Goal: Task Accomplishment & Management: Manage account settings

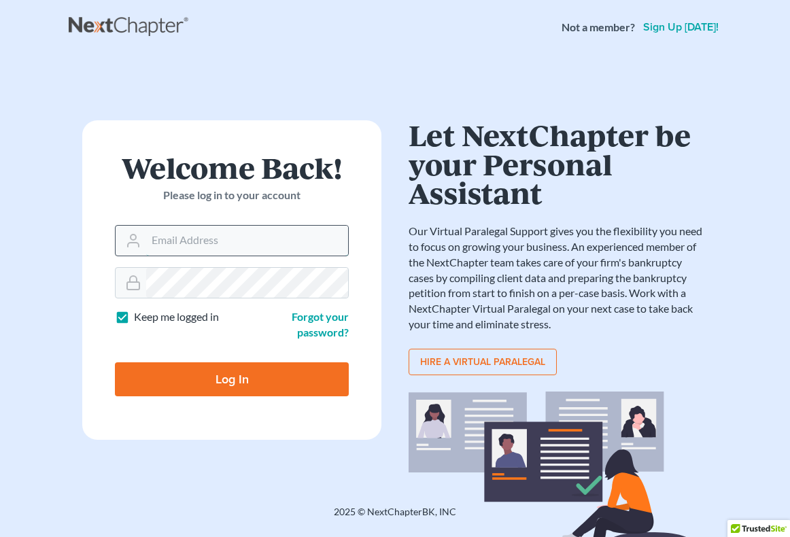
click at [259, 237] on input "Email Address" at bounding box center [247, 241] width 202 height 30
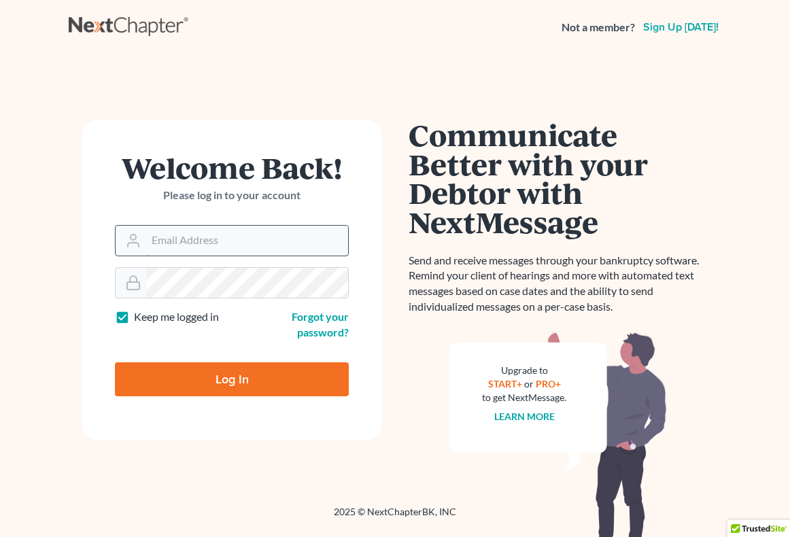
type input "rrr@4lawrrr.com"
click at [305, 370] on input "Log In" at bounding box center [232, 380] width 234 height 34
type input "Thinking..."
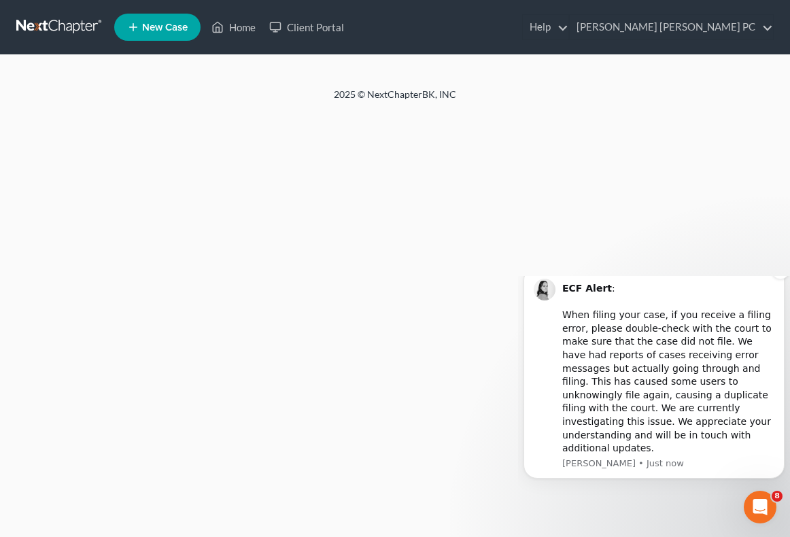
click at [547, 415] on div "ECF Alert : ​ When filing your case, if you receive a filing error, please doub…" at bounding box center [654, 372] width 241 height 195
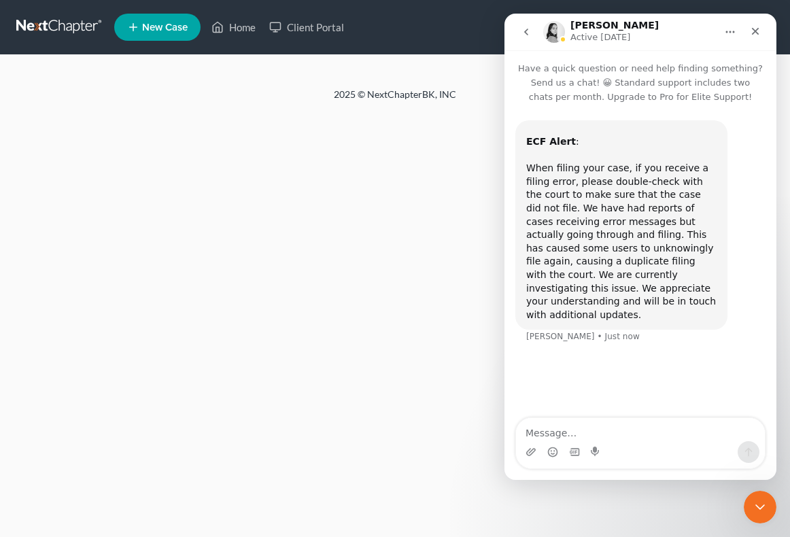
click at [340, 282] on div "Home New Case Client Portal RANDOLPH ROGER RAMIREZ PC rrr@4lawrrr.com My Accoun…" at bounding box center [395, 268] width 790 height 537
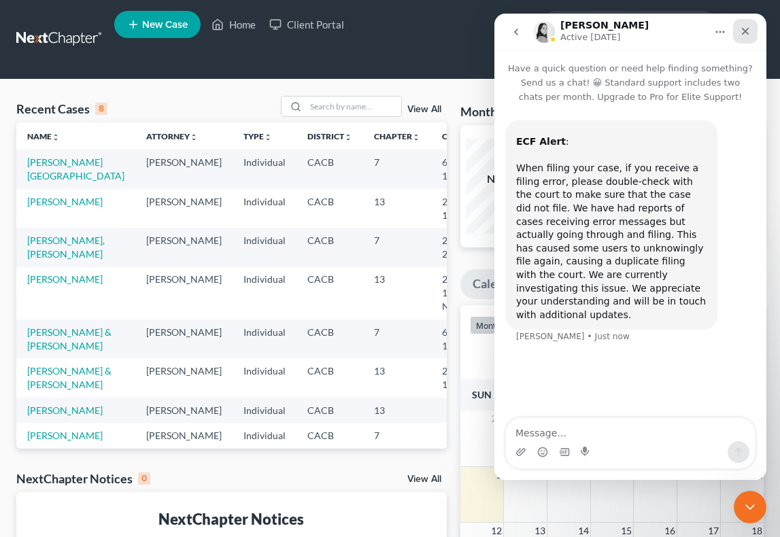
click at [752, 39] on div "Close" at bounding box center [745, 31] width 24 height 24
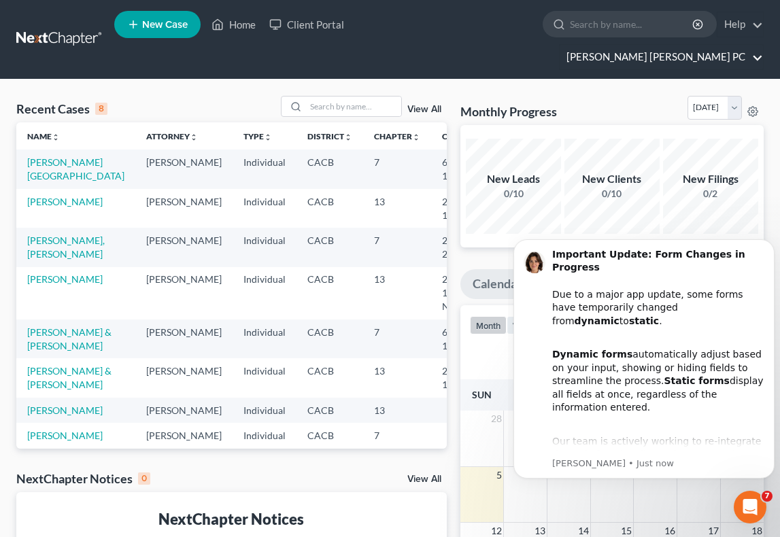
click at [698, 45] on link "RANDOLPH ROGER RAMIREZ PC" at bounding box center [661, 57] width 203 height 24
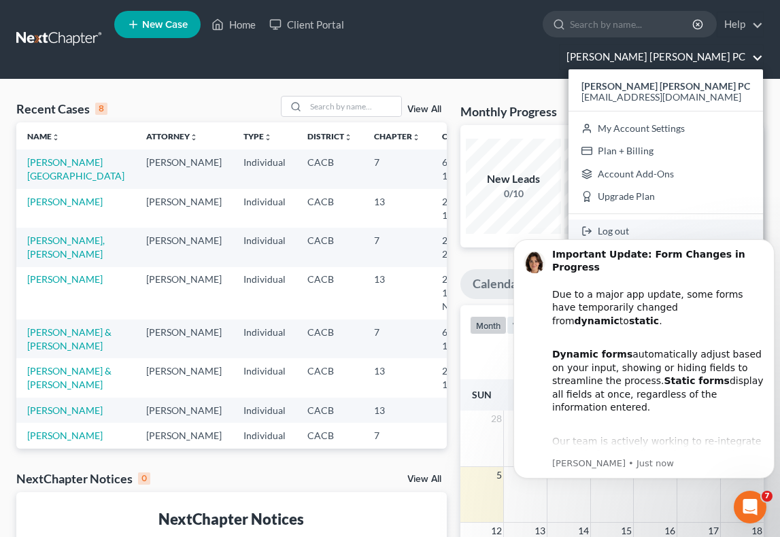
click at [677, 220] on link "Log out" at bounding box center [666, 231] width 195 height 23
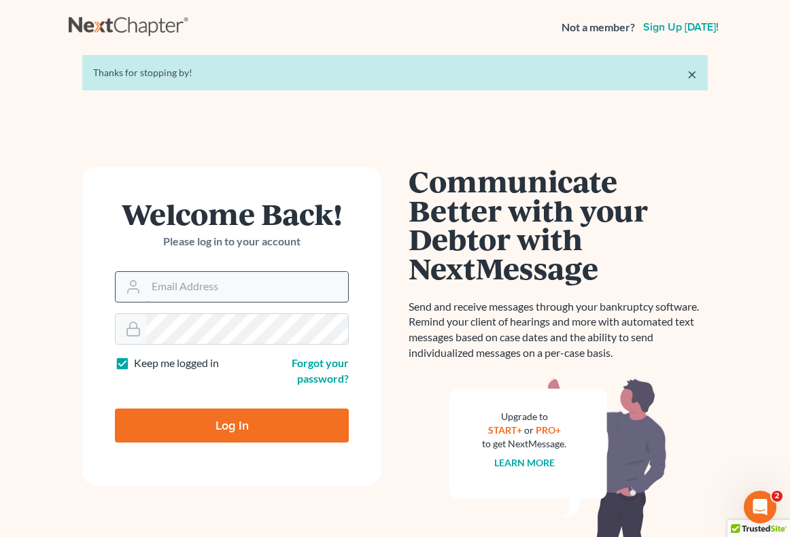
click at [179, 293] on input "Email Address" at bounding box center [247, 287] width 202 height 30
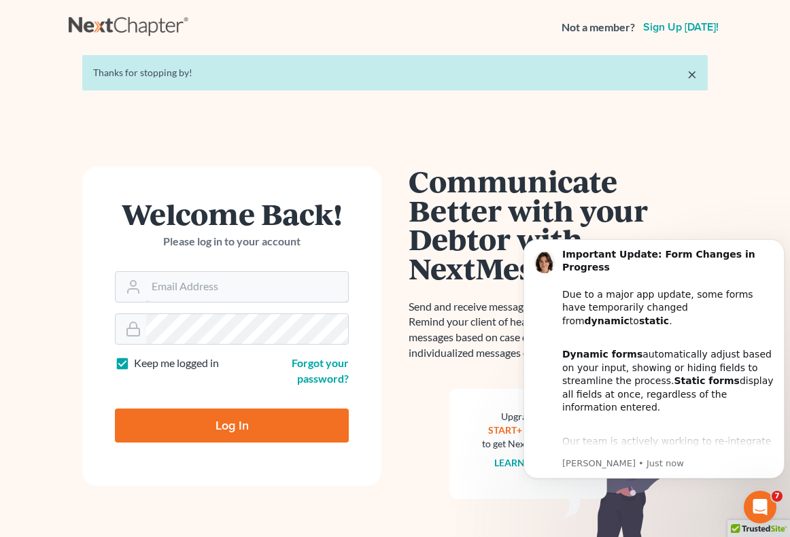
type input "rramirez@rosemeadlawsyers.com"
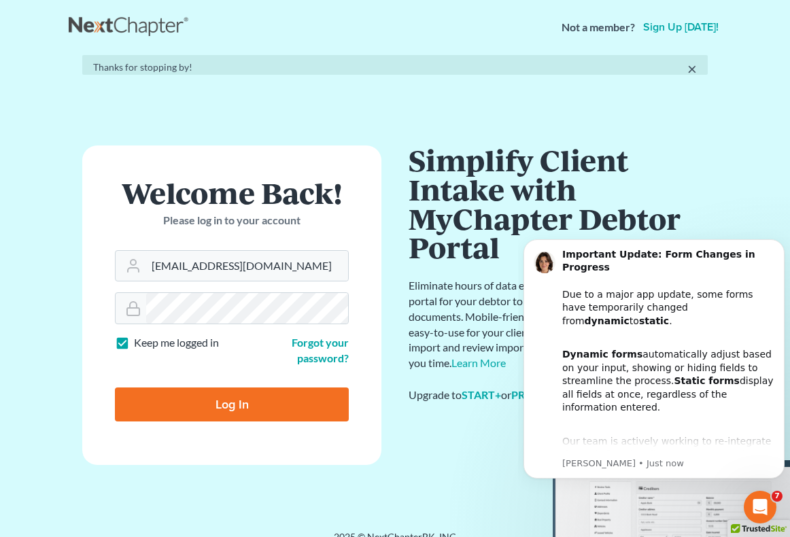
click at [283, 425] on form "Welcome Back! Please log in to your account Email Address rramirez@rosemeadlaws…" at bounding box center [231, 306] width 299 height 320
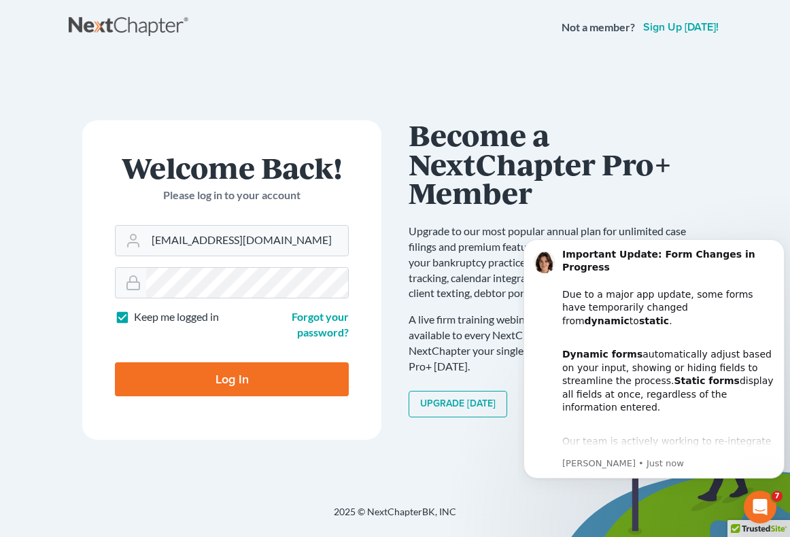
click at [265, 381] on input "Log In" at bounding box center [232, 380] width 234 height 34
type input "Thinking..."
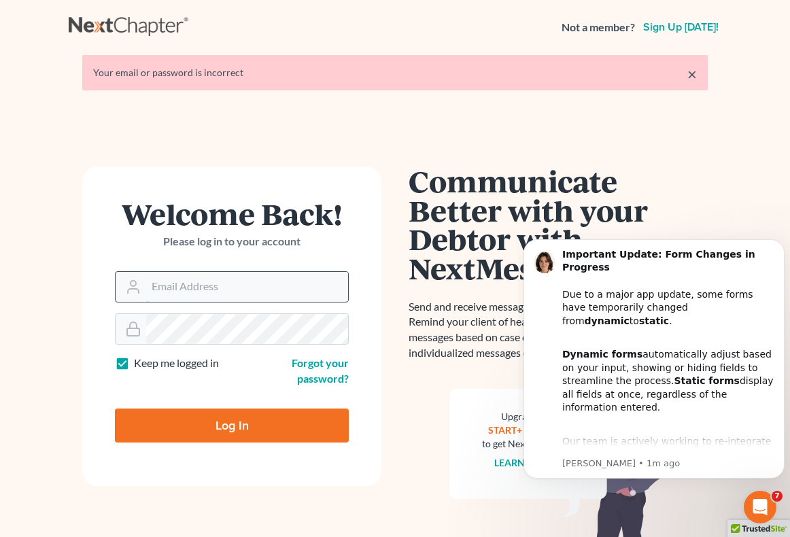
click at [261, 301] on input "Email Address" at bounding box center [247, 287] width 202 height 30
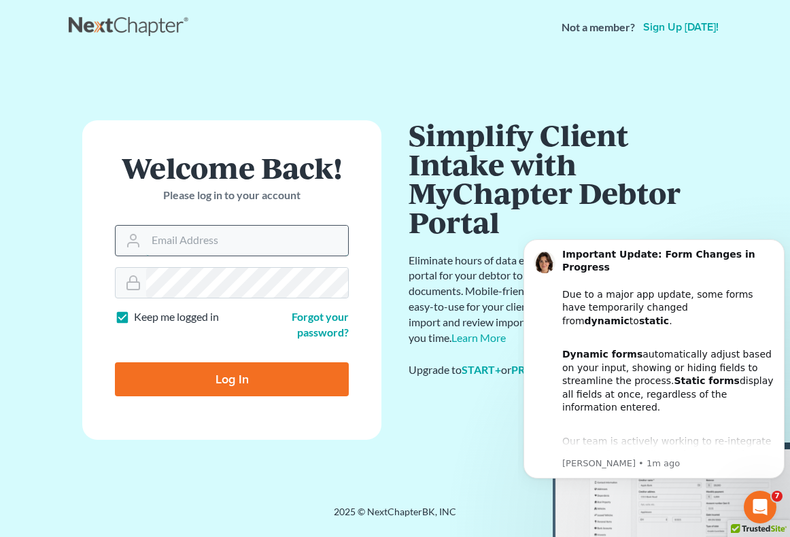
type input "rramirez@rosemeadlawyers.com"
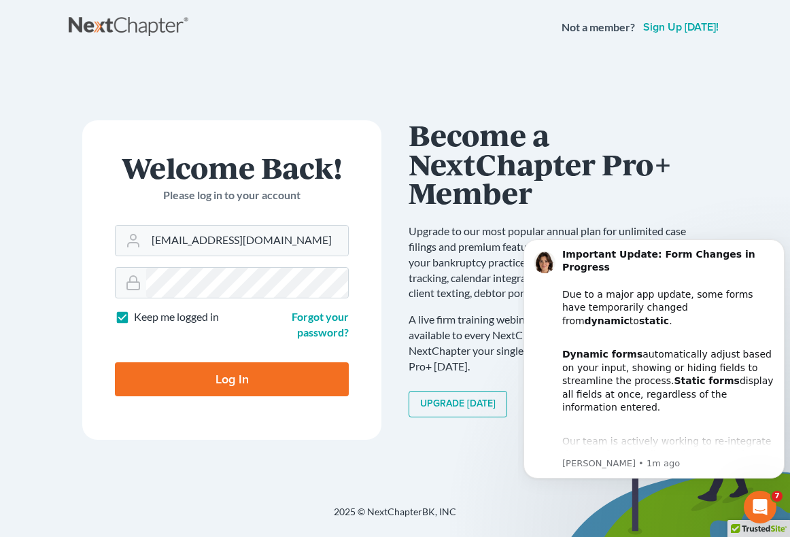
click at [292, 388] on input "Log In" at bounding box center [232, 380] width 234 height 34
type input "Thinking..."
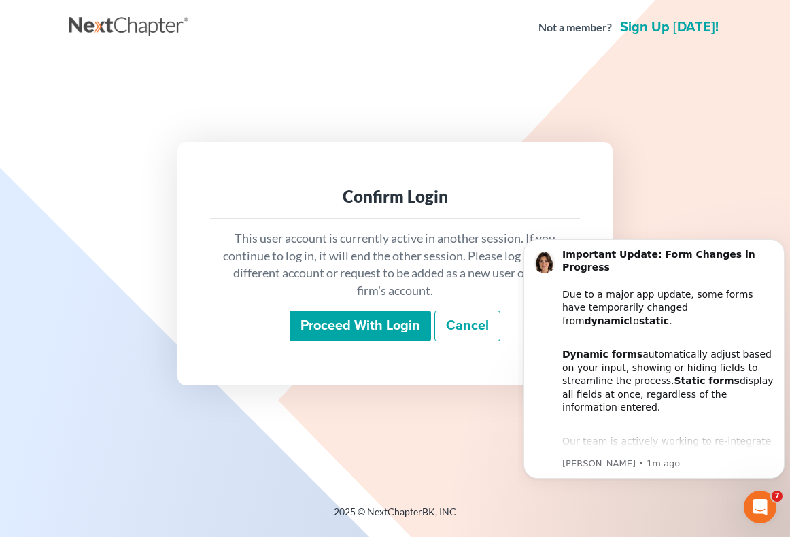
click at [411, 327] on input "Proceed with login" at bounding box center [360, 326] width 141 height 31
